Goal: Book appointment/travel/reservation

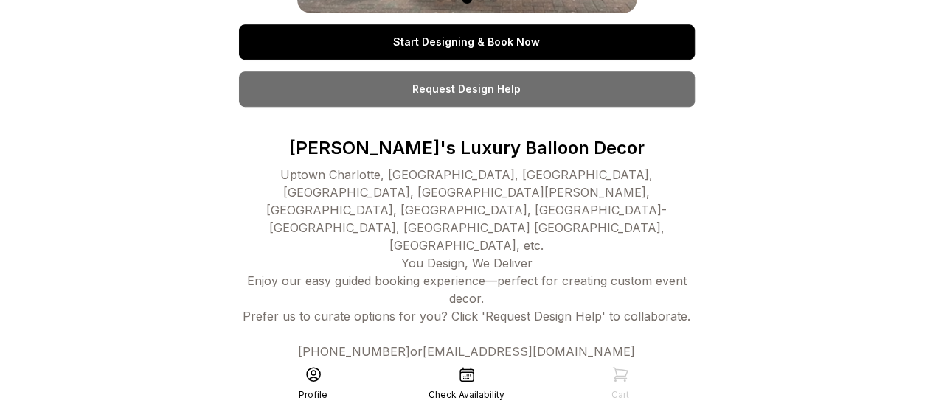
scroll to position [339, 0]
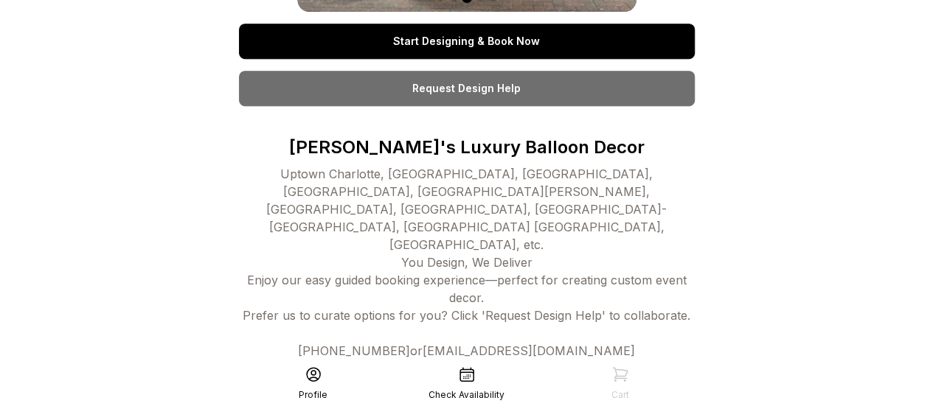
click at [461, 375] on icon at bounding box center [467, 375] width 18 height 18
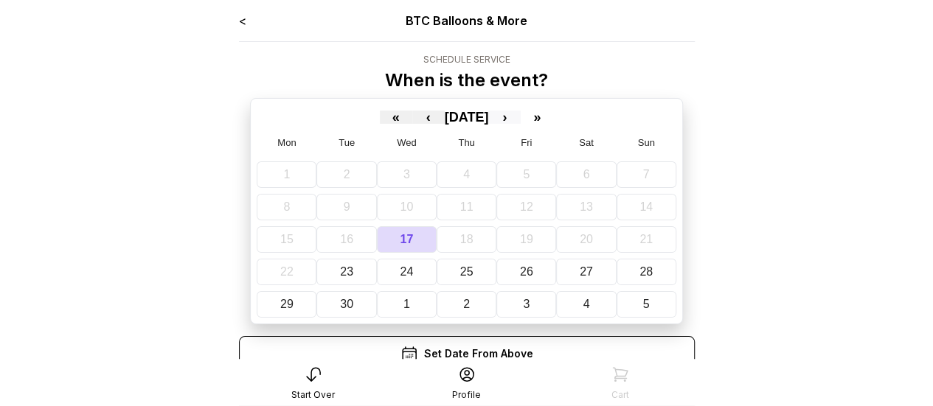
click at [521, 119] on button "›" at bounding box center [504, 117] width 32 height 13
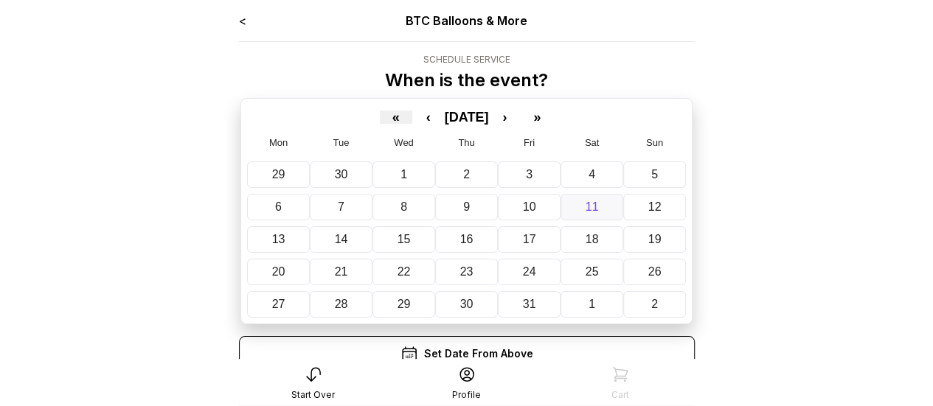
click at [577, 205] on button "11" at bounding box center [592, 207] width 63 height 27
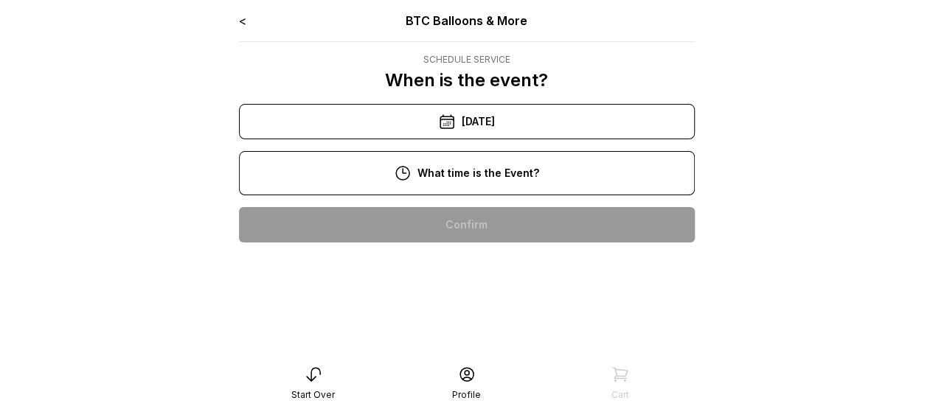
click at [493, 229] on div "10:00 am" at bounding box center [467, 224] width 432 height 35
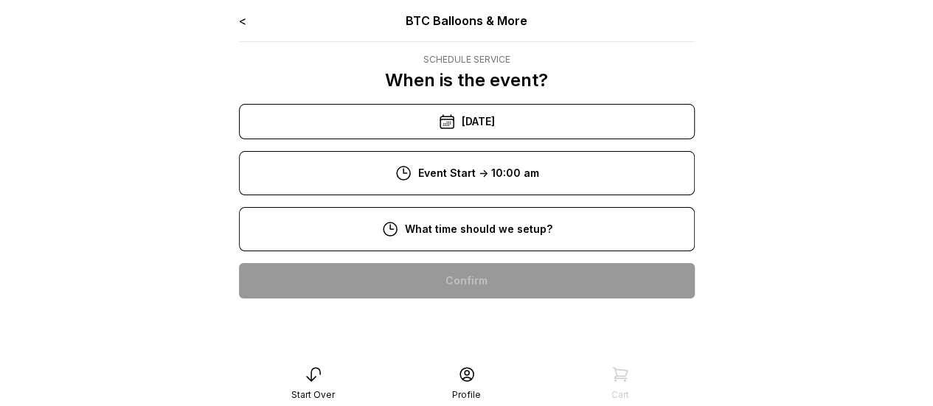
click at [518, 280] on div "8:00 am" at bounding box center [467, 280] width 432 height 35
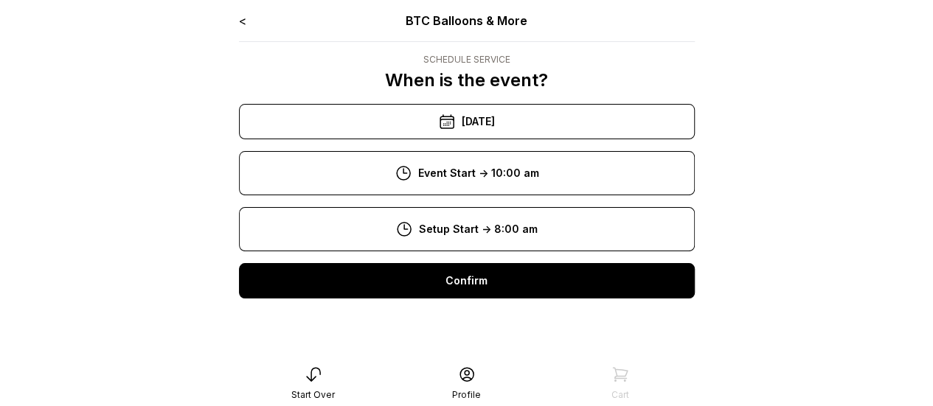
click at [505, 287] on div "Confirm" at bounding box center [467, 280] width 456 height 35
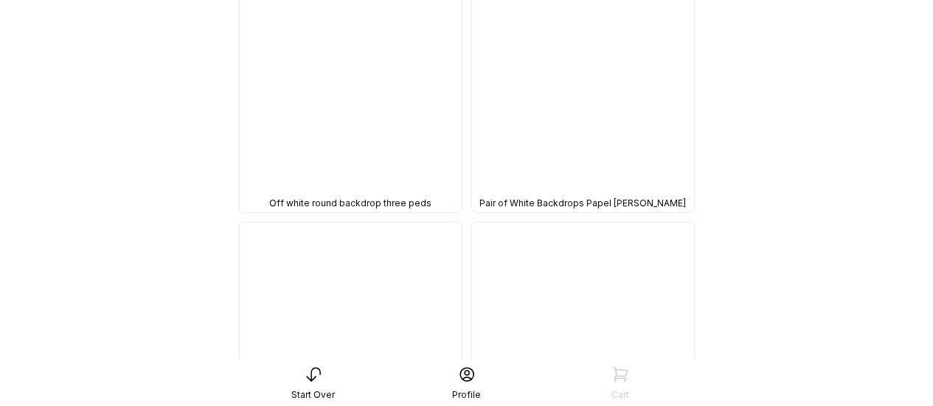
scroll to position [7618, 0]
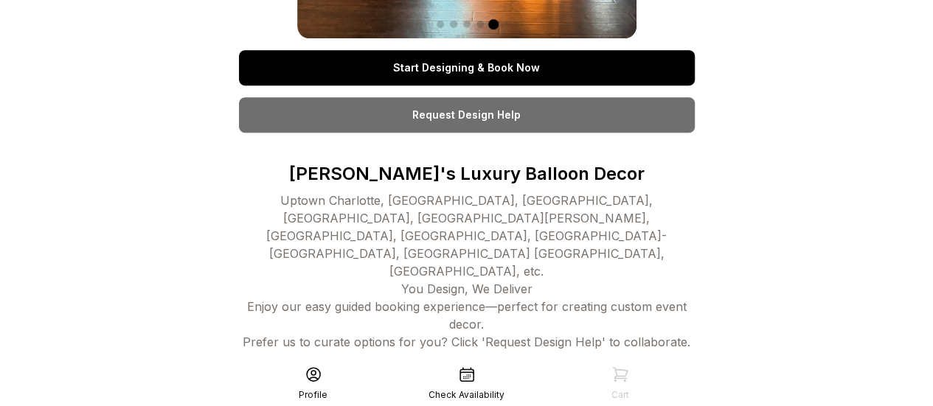
scroll to position [339, 0]
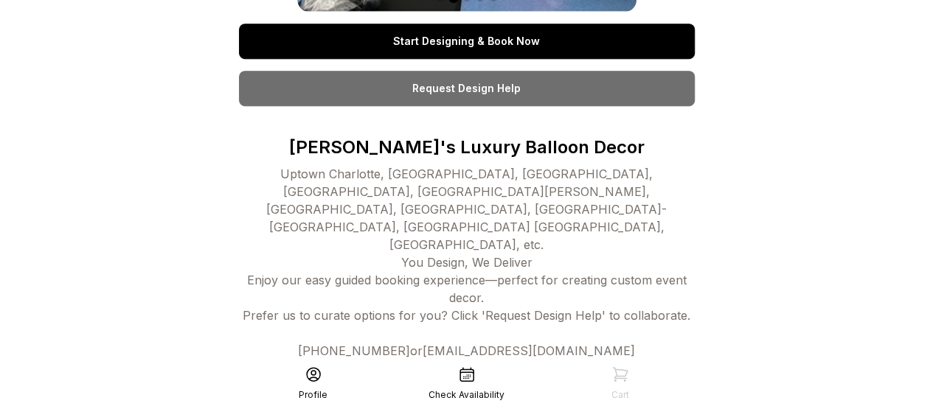
click at [471, 386] on div "Check Availability" at bounding box center [466, 383] width 153 height 35
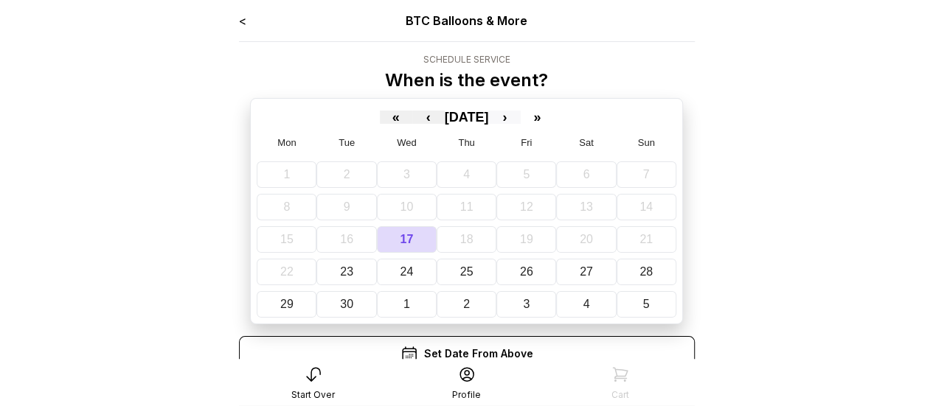
click at [521, 118] on button "›" at bounding box center [504, 117] width 32 height 13
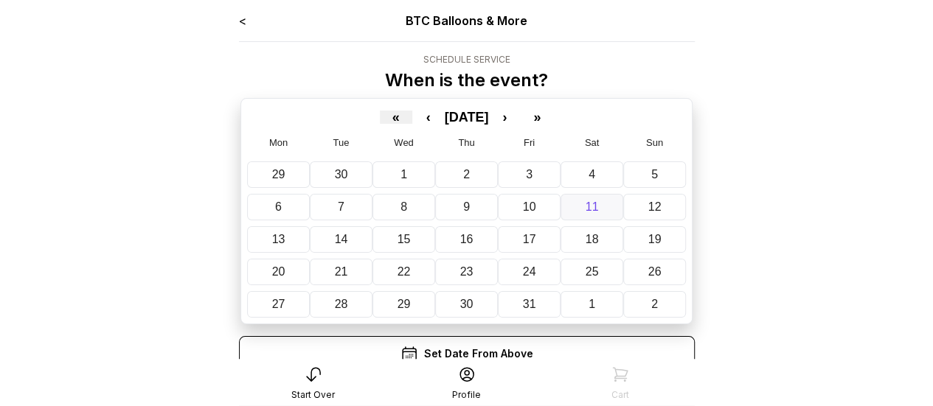
click at [569, 195] on button "11" at bounding box center [592, 207] width 63 height 27
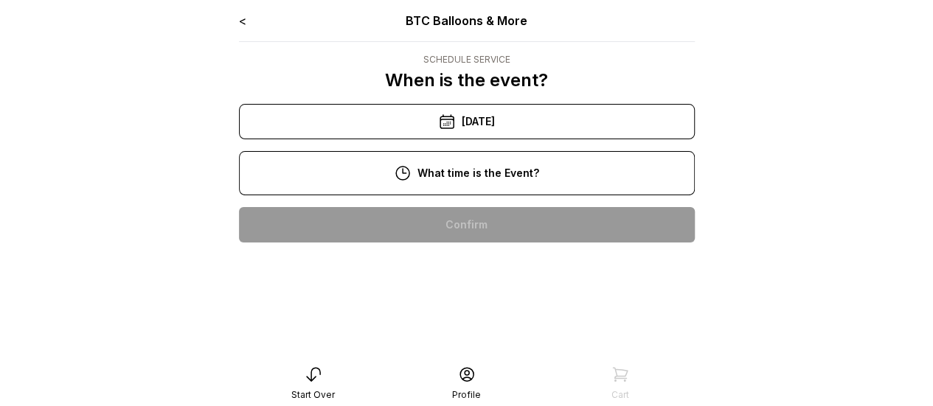
click at [478, 226] on div "10:00 am" at bounding box center [467, 224] width 432 height 35
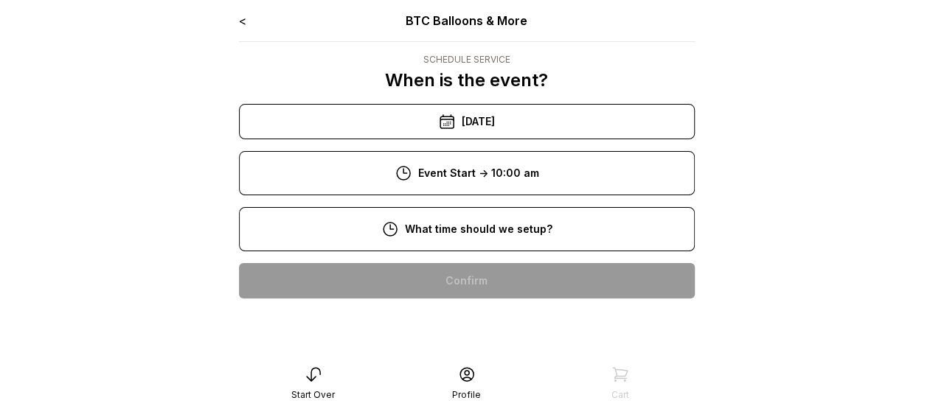
click at [496, 277] on div "8:00 am" at bounding box center [467, 280] width 432 height 35
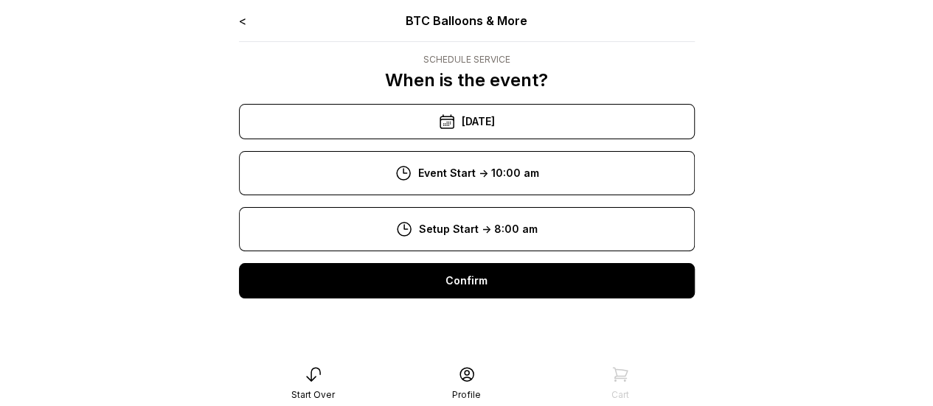
click at [508, 282] on div "Confirm" at bounding box center [467, 280] width 456 height 35
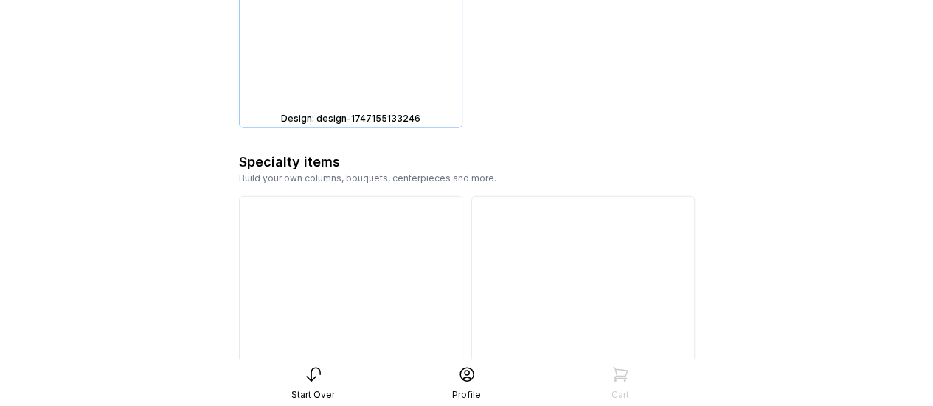
scroll to position [13760, 0]
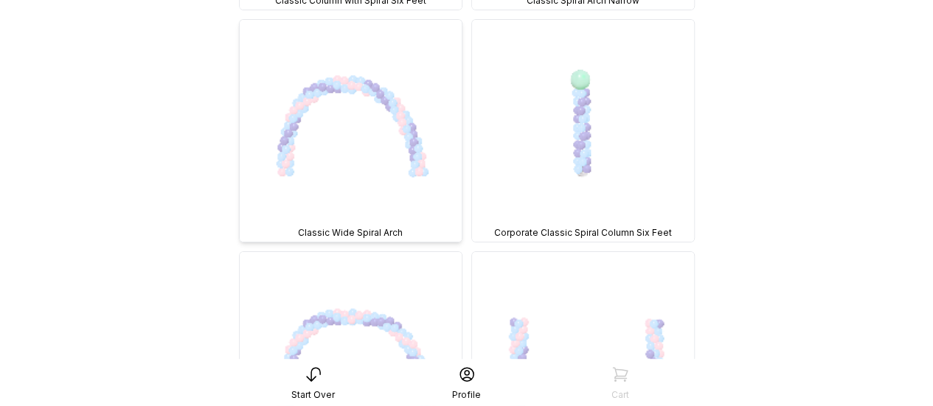
click at [394, 153] on img at bounding box center [351, 131] width 222 height 222
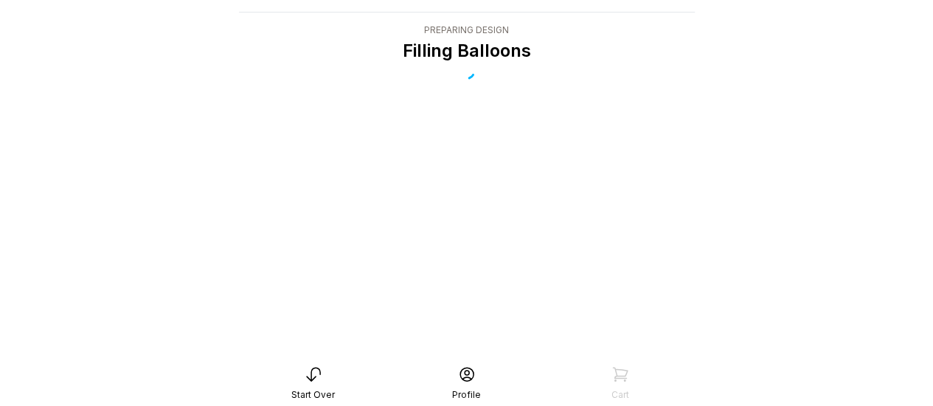
scroll to position [30, 0]
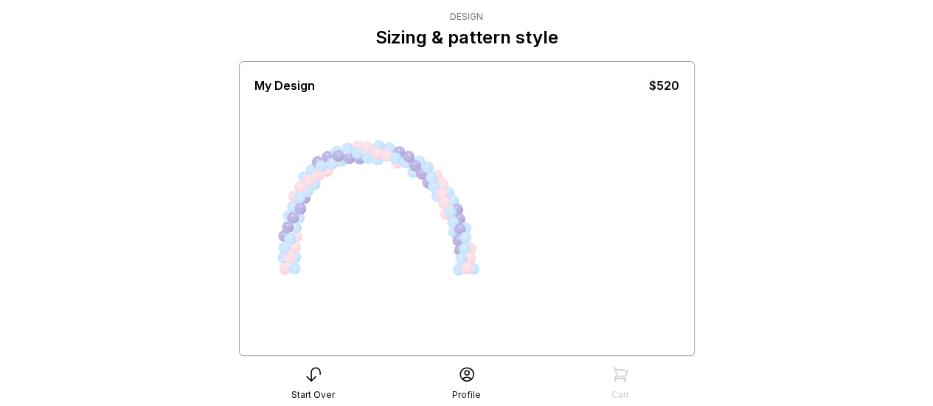
scroll to position [74, 0]
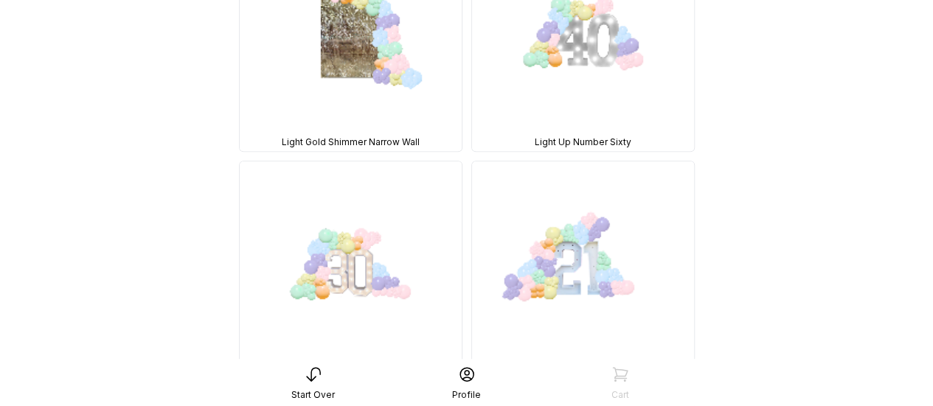
scroll to position [3644, 0]
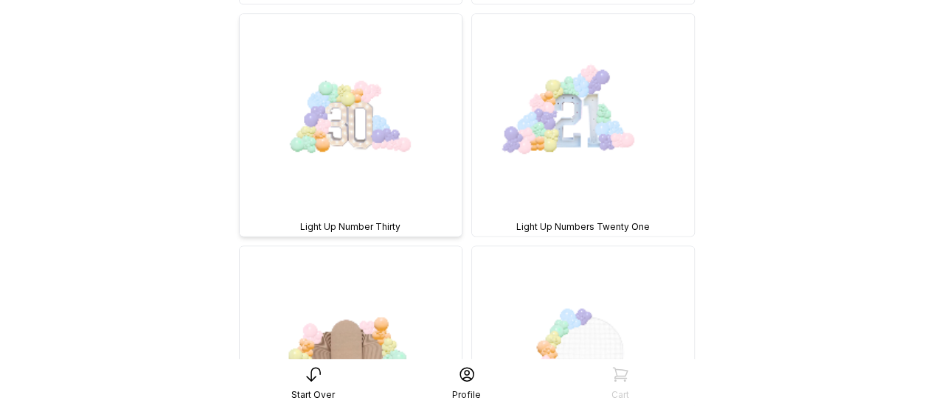
click at [392, 140] on img at bounding box center [351, 125] width 222 height 222
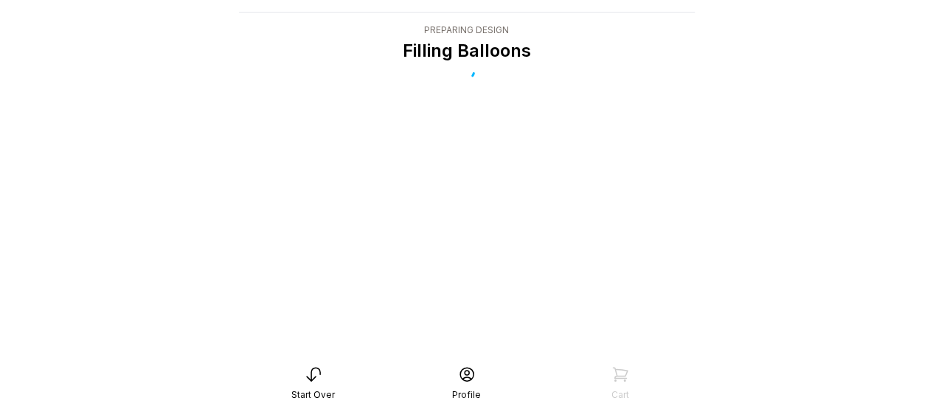
scroll to position [30, 0]
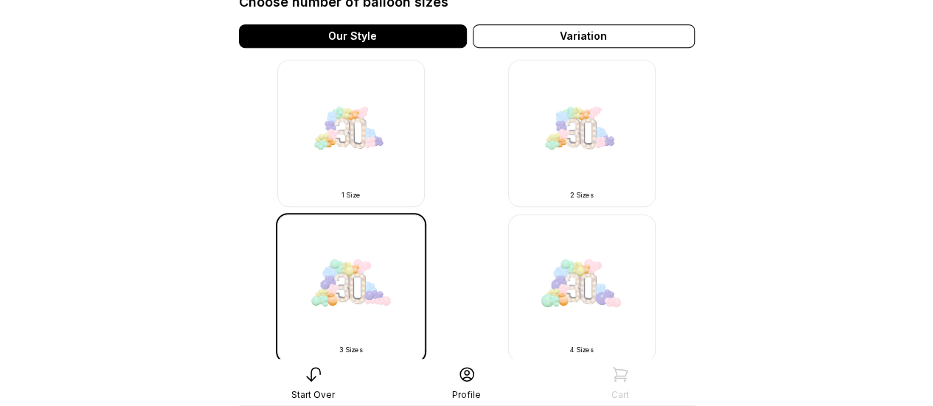
scroll to position [516, 0]
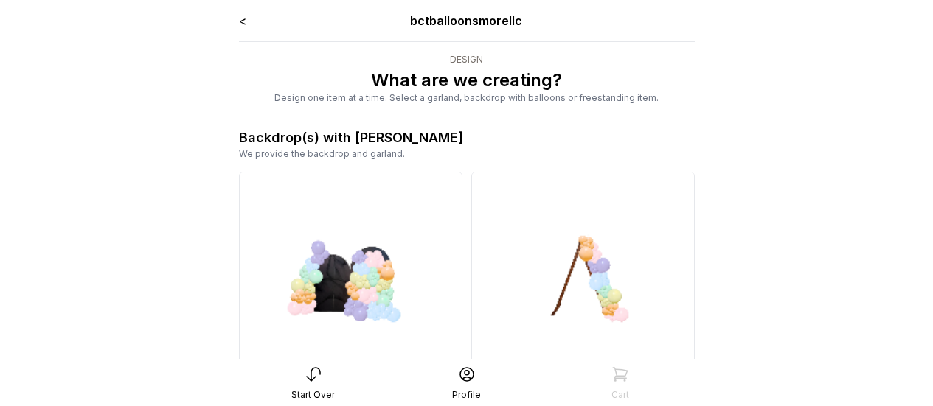
scroll to position [30, 0]
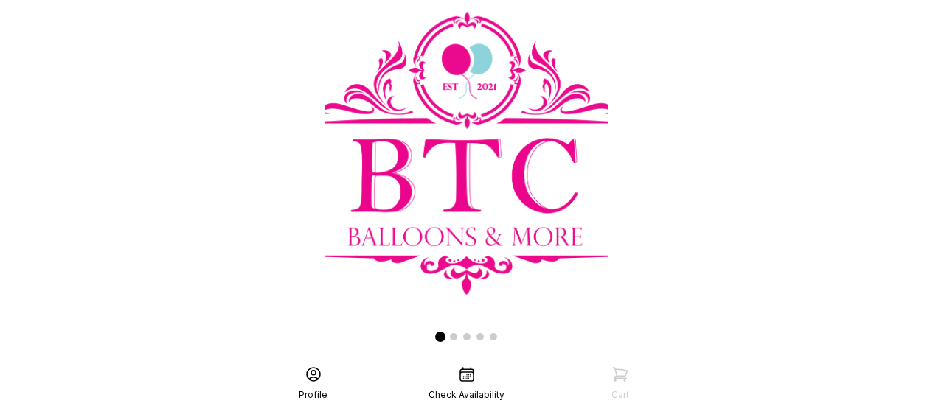
scroll to position [339, 0]
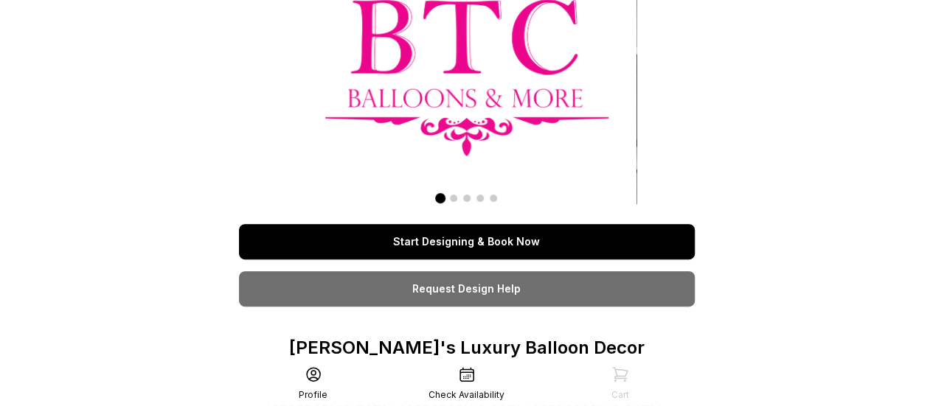
scroll to position [221, 0]
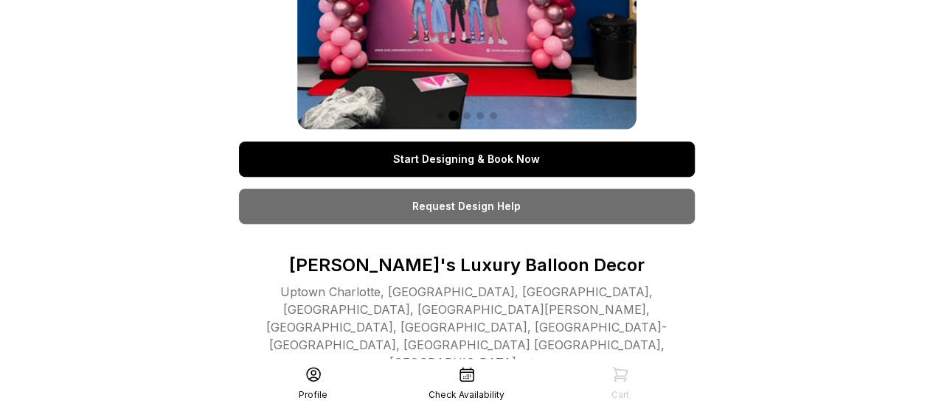
click at [503, 170] on link "Start Designing & Book Now" at bounding box center [467, 159] width 456 height 35
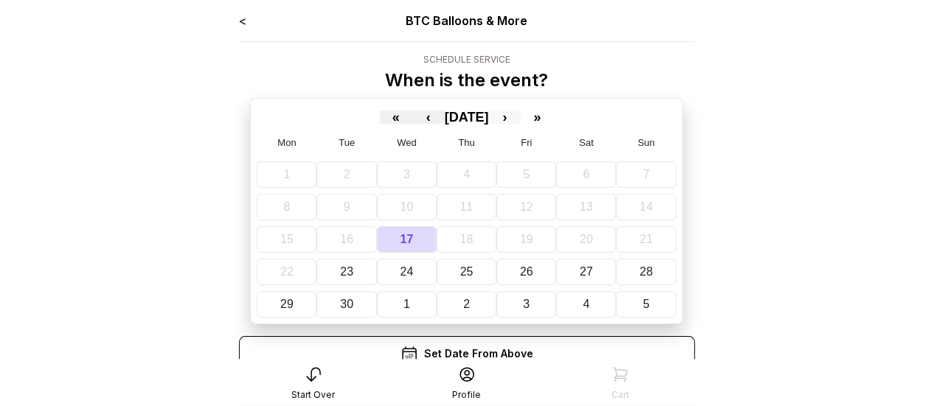
click at [521, 116] on button "›" at bounding box center [504, 117] width 32 height 13
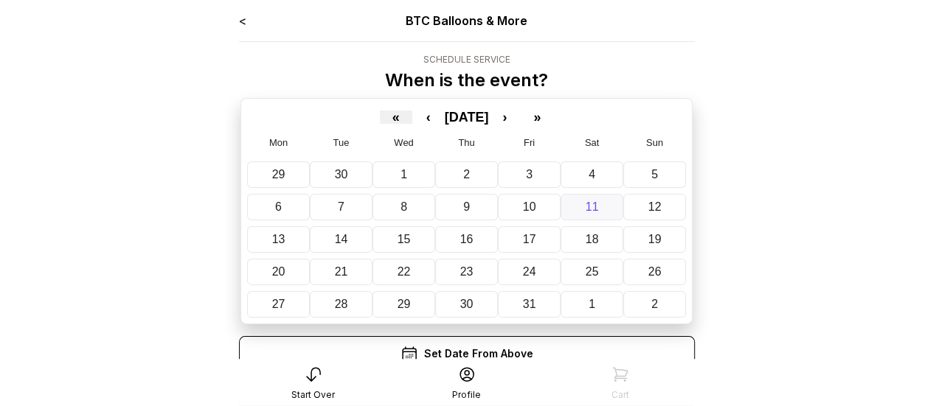
click at [581, 212] on button "11" at bounding box center [592, 207] width 63 height 27
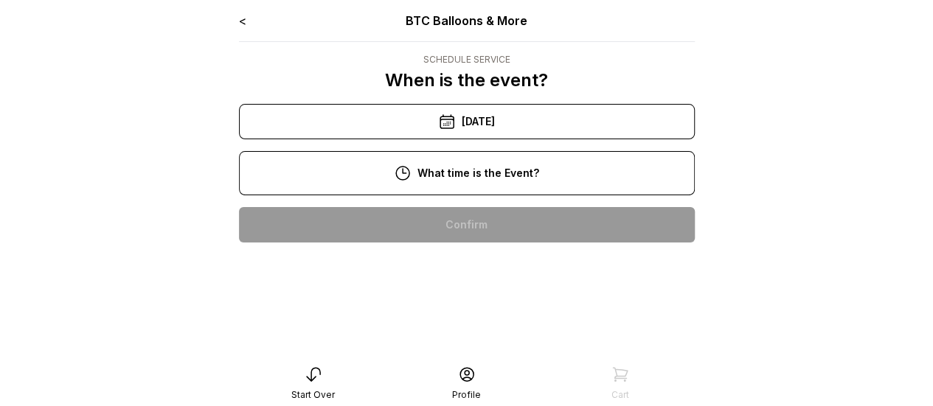
click at [485, 230] on div "10:00 am" at bounding box center [467, 224] width 432 height 35
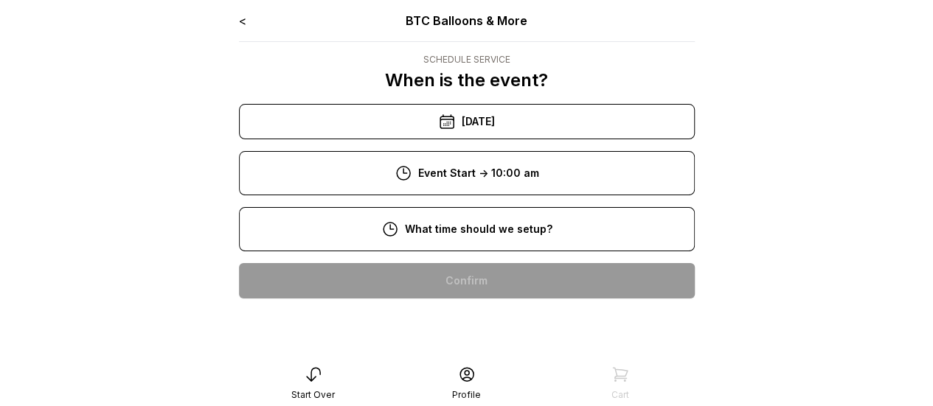
click at [472, 276] on div "8:00 am" at bounding box center [467, 280] width 432 height 35
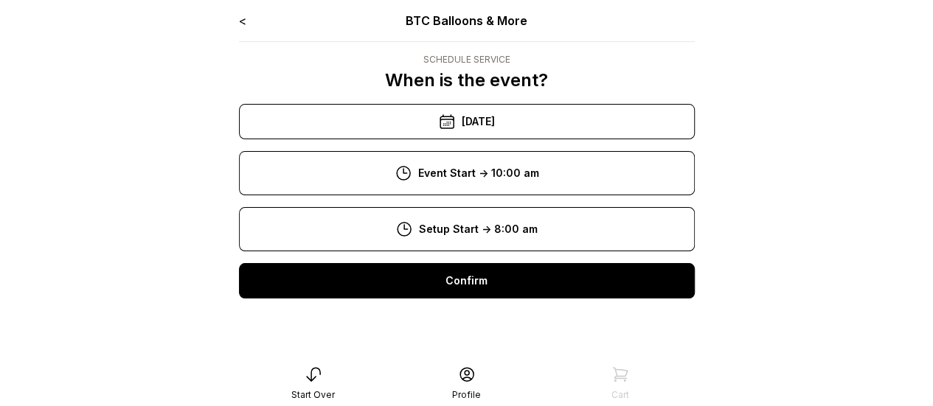
click at [518, 282] on div "Confirm" at bounding box center [467, 280] width 456 height 35
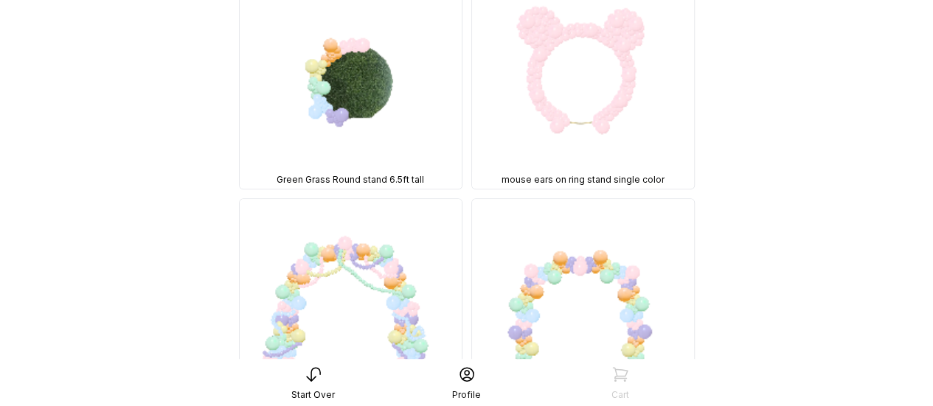
scroll to position [9224, 0]
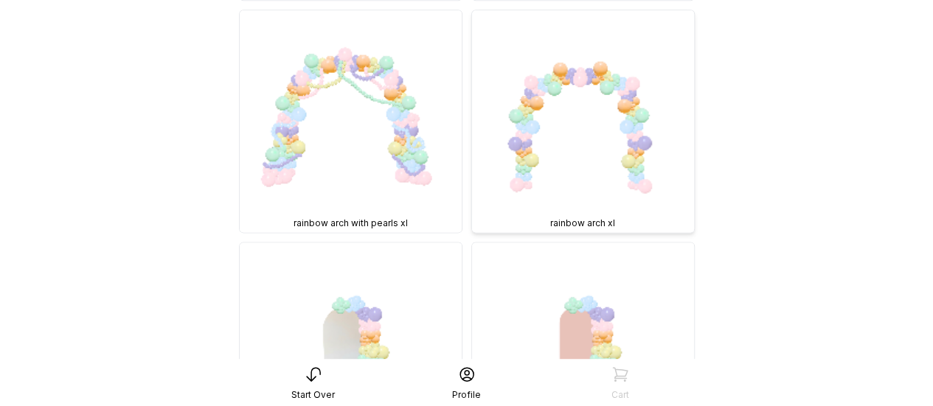
click at [614, 130] on img at bounding box center [583, 121] width 222 height 222
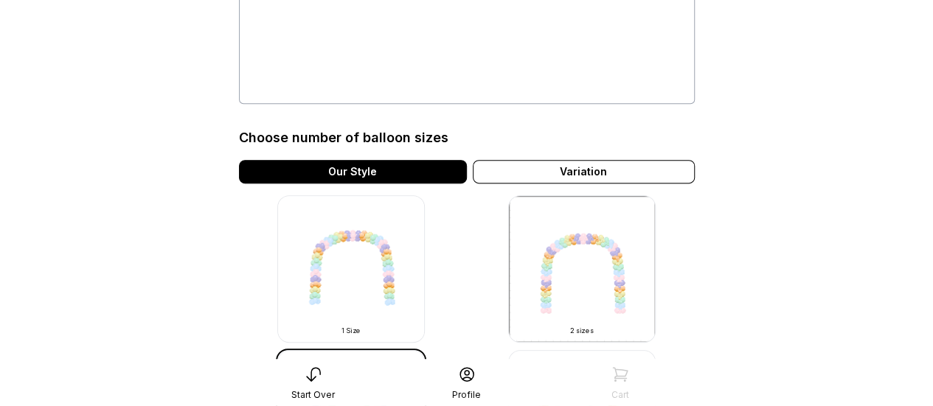
scroll to position [516, 0]
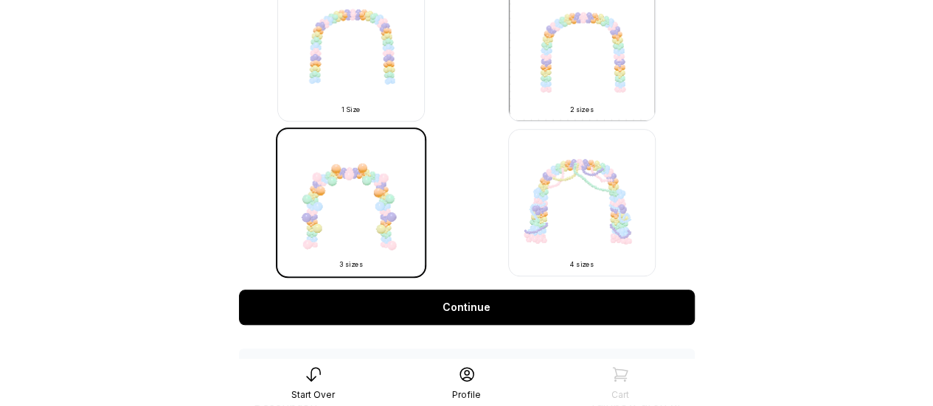
click at [384, 67] on img at bounding box center [351, 48] width 148 height 148
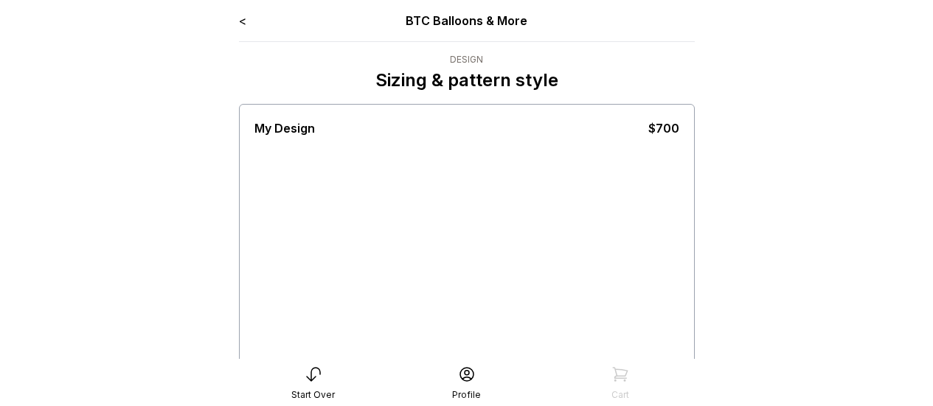
scroll to position [316, 0]
